Goal: Transaction & Acquisition: Purchase product/service

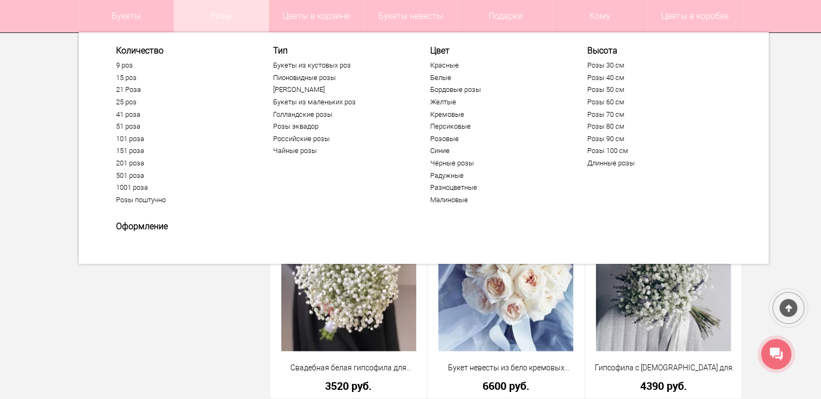
scroll to position [2085, 0]
